Goal: Information Seeking & Learning: Learn about a topic

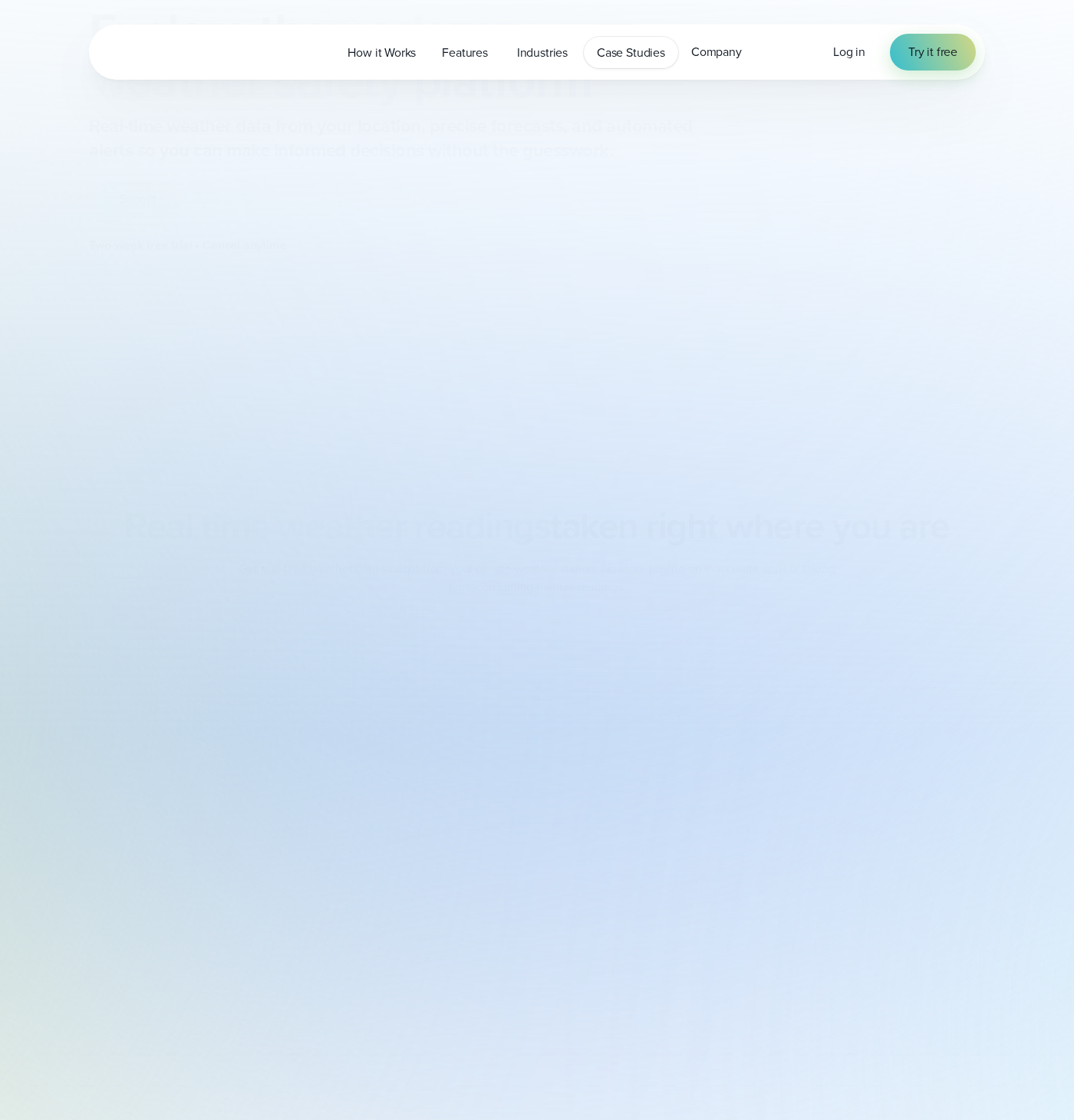
click at [612, 48] on span "Case Studies" at bounding box center [630, 53] width 68 height 19
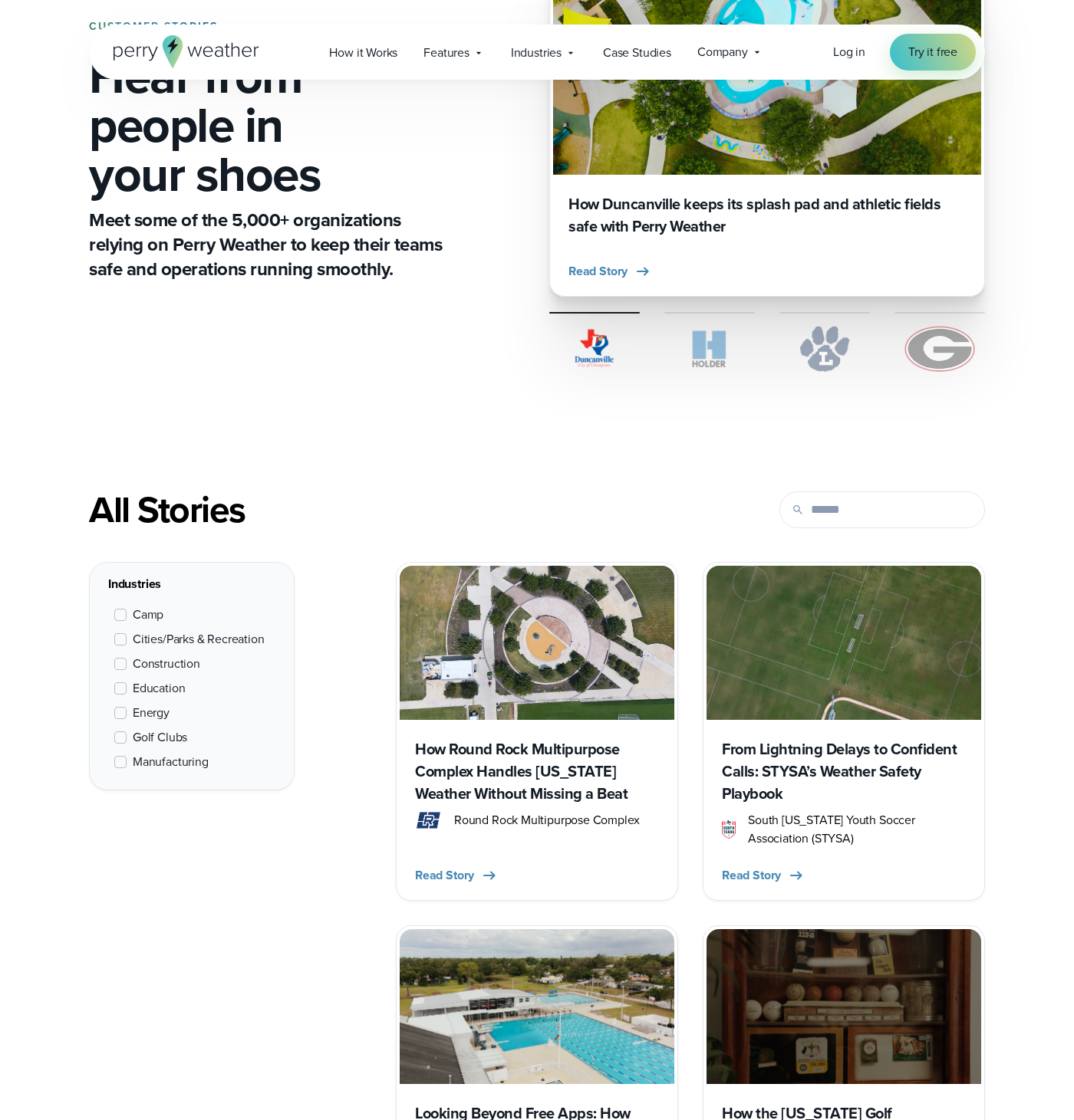
click at [696, 183] on div "How Duncanville keeps its splash pad and athletic fields safe with Perry Weathe…" at bounding box center [766, 234] width 428 height 118
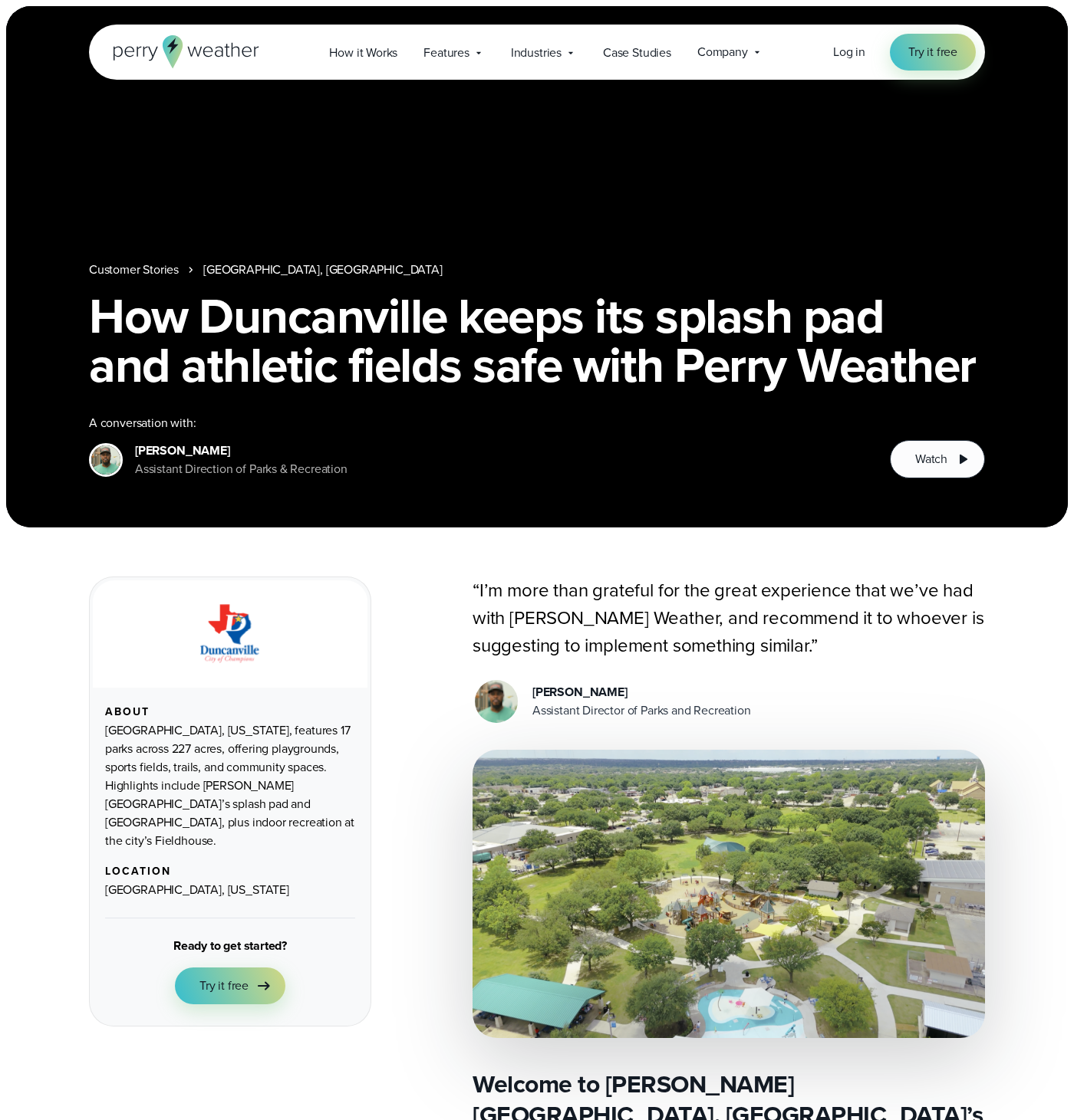
click at [589, 421] on div "A conversation with:" at bounding box center [477, 424] width 776 height 19
click at [589, 23] on div "Customer Stories Duncanville, TX How Duncanville keeps its splash pad and athle…" at bounding box center [537, 267] width 1061 height 521
click at [288, 164] on div "Customer Stories Duncanville, TX How Duncanville keeps its splash pad and athle…" at bounding box center [537, 267] width 1061 height 521
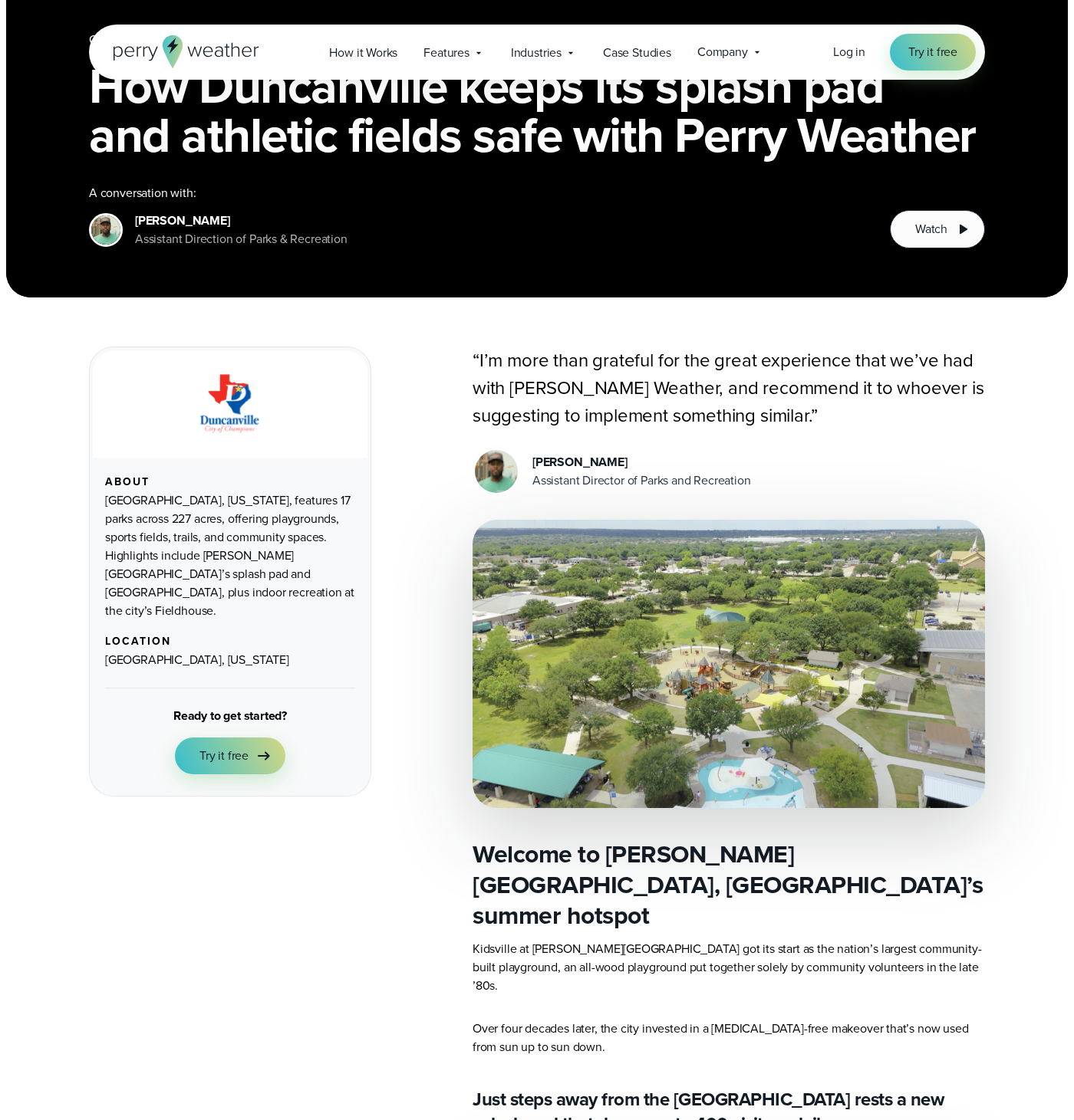
scroll to position [306, 0]
